Goal: Task Accomplishment & Management: Use online tool/utility

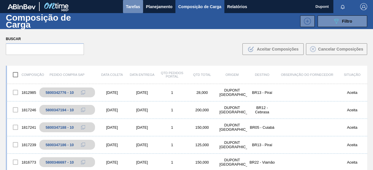
click at [133, 8] on span "Tarefas" at bounding box center [133, 6] width 14 height 7
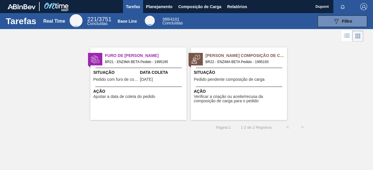
click at [222, 68] on div "Pedido Aguardando Composição de Carga BR22 - ENZIMA BETA Pedido - 1995193 Situa…" at bounding box center [239, 83] width 96 height 73
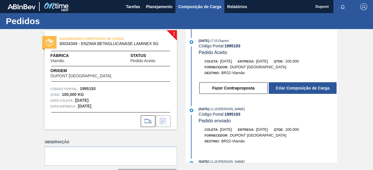
click at [203, 7] on span "Composição de Carga" at bounding box center [199, 6] width 43 height 7
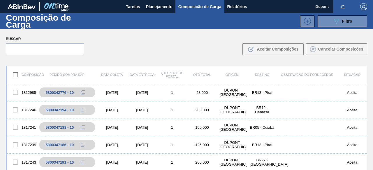
scroll to position [42, 0]
